Goal: Information Seeking & Learning: Learn about a topic

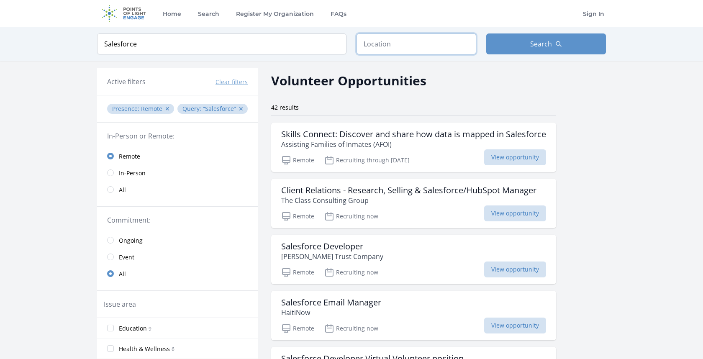
click at [407, 37] on input "text" at bounding box center [416, 43] width 120 height 21
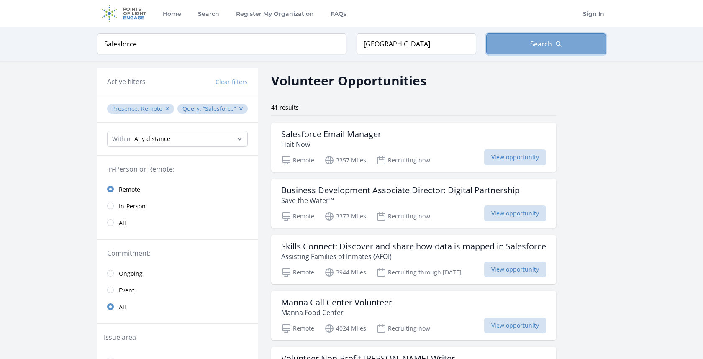
click at [592, 53] on button "Search" at bounding box center [546, 43] width 120 height 21
click at [580, 45] on button "Search" at bounding box center [546, 43] width 120 height 21
click at [517, 46] on button "Search" at bounding box center [546, 43] width 120 height 21
click at [451, 33] on div "Keyword Salesforce Location [GEOGRAPHIC_DATA] Search" at bounding box center [351, 44] width 535 height 34
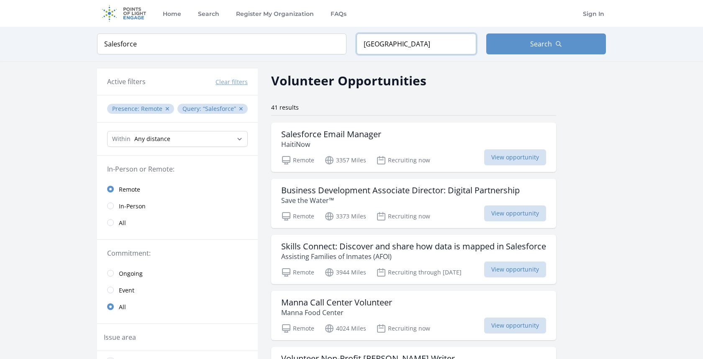
click at [449, 41] on input "[GEOGRAPHIC_DATA]" at bounding box center [416, 43] width 120 height 21
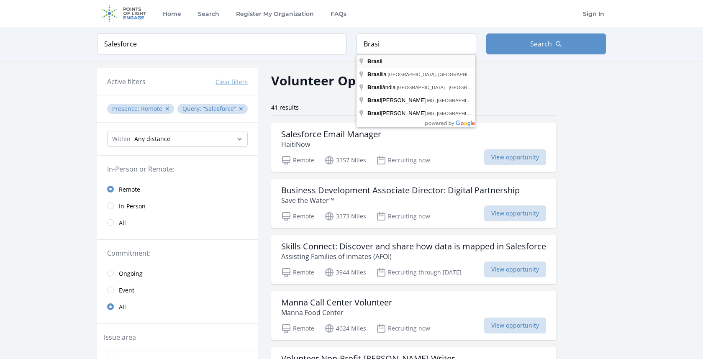
type input "[GEOGRAPHIC_DATA]"
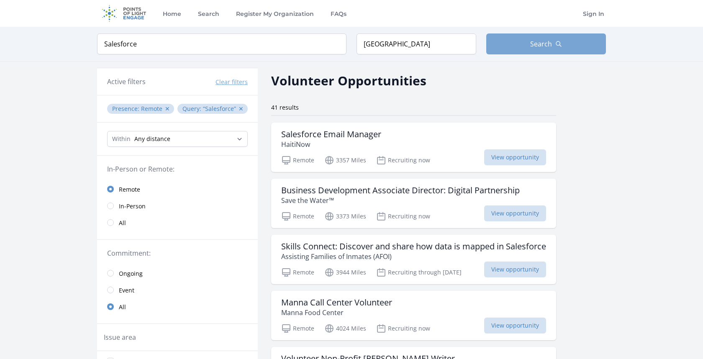
click at [528, 45] on button "Search" at bounding box center [546, 43] width 120 height 21
